Goal: Information Seeking & Learning: Learn about a topic

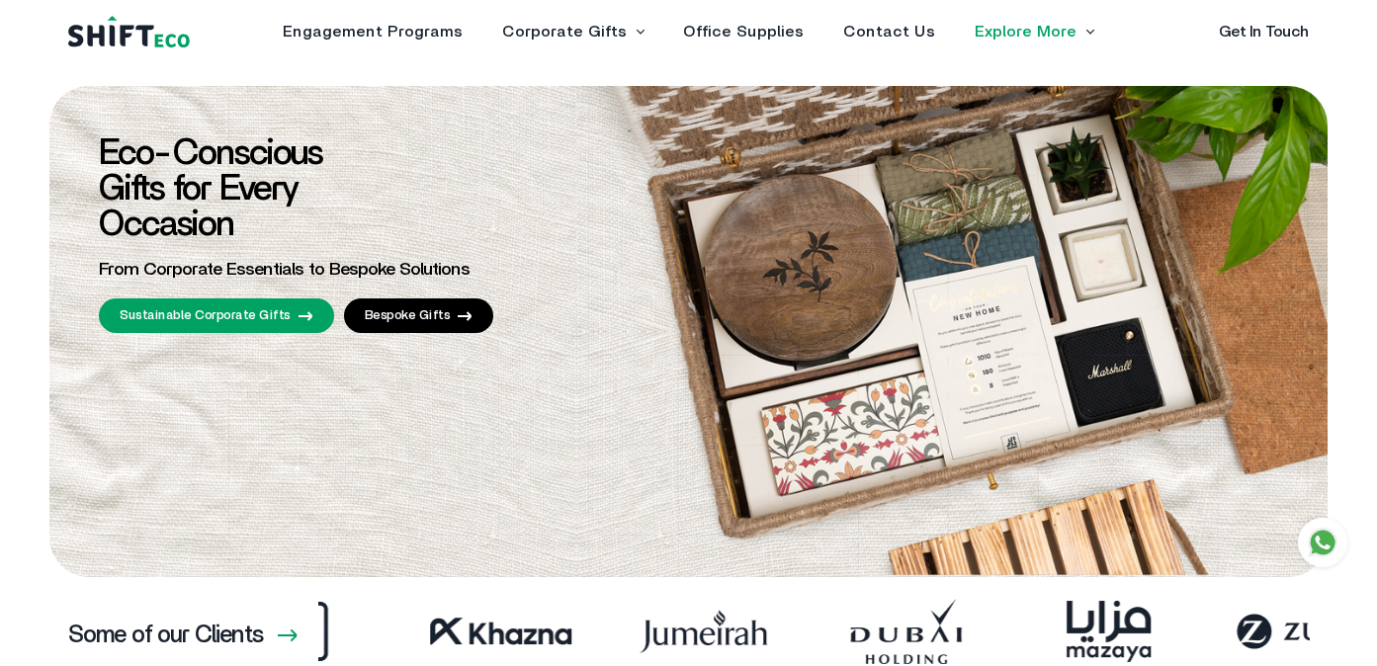
click at [127, 41] on img at bounding box center [129, 32] width 122 height 33
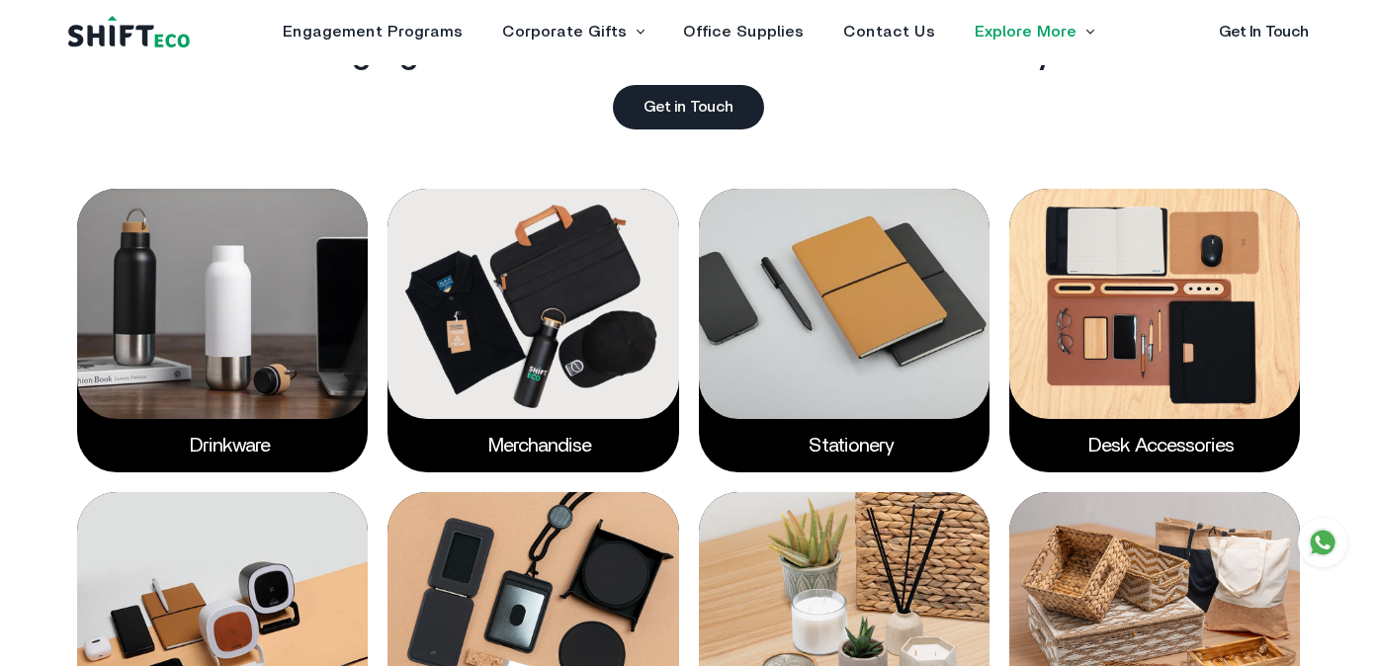
scroll to position [2598, 0]
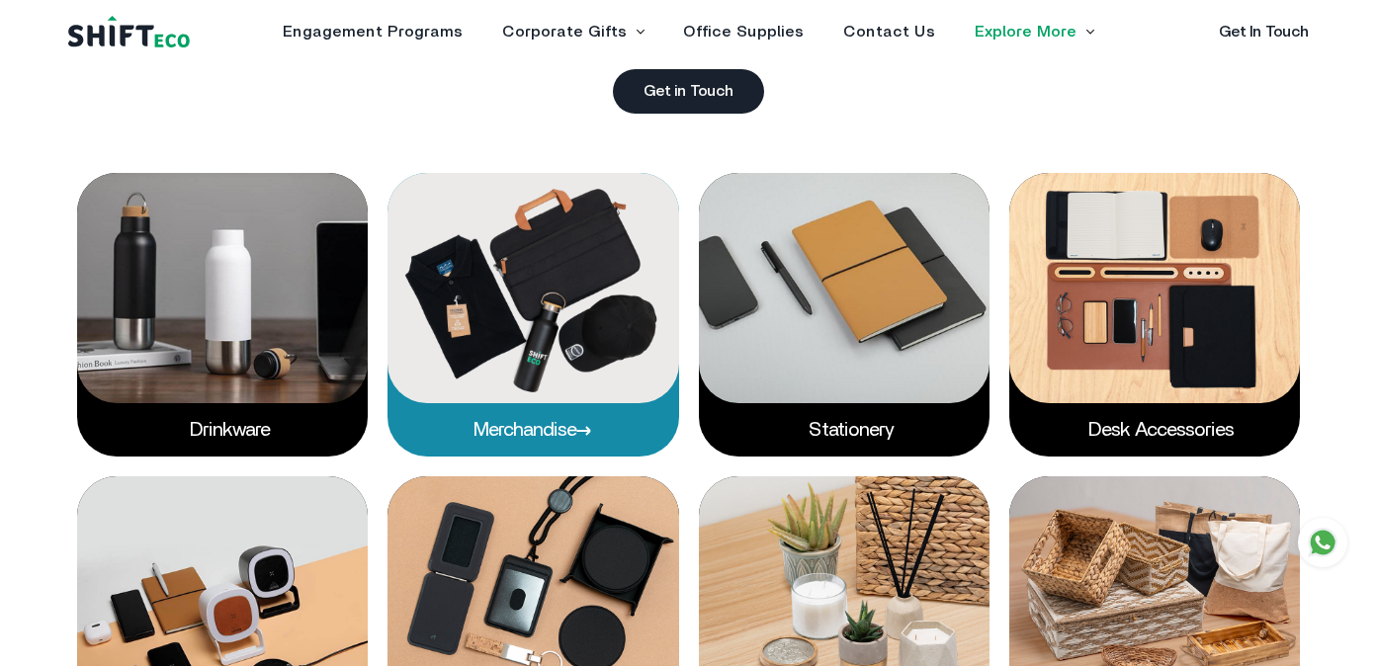
click at [454, 367] on img at bounding box center [533, 288] width 291 height 230
click at [522, 416] on p "Merchandise" at bounding box center [533, 429] width 291 height 53
click at [529, 408] on p "Merchandise" at bounding box center [533, 429] width 291 height 53
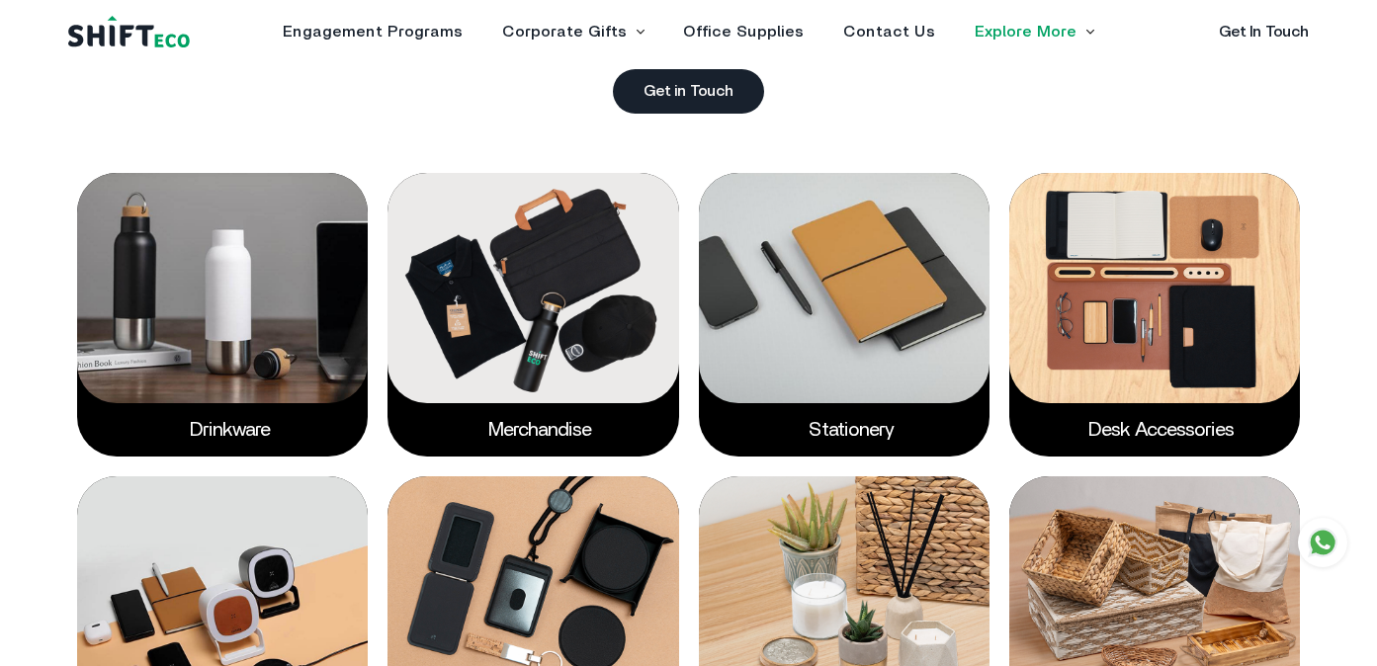
click at [907, 115] on div "Our Categories Explore some of our products that highlight your brand’s commitm…" at bounding box center [688, 502] width 1265 height 1121
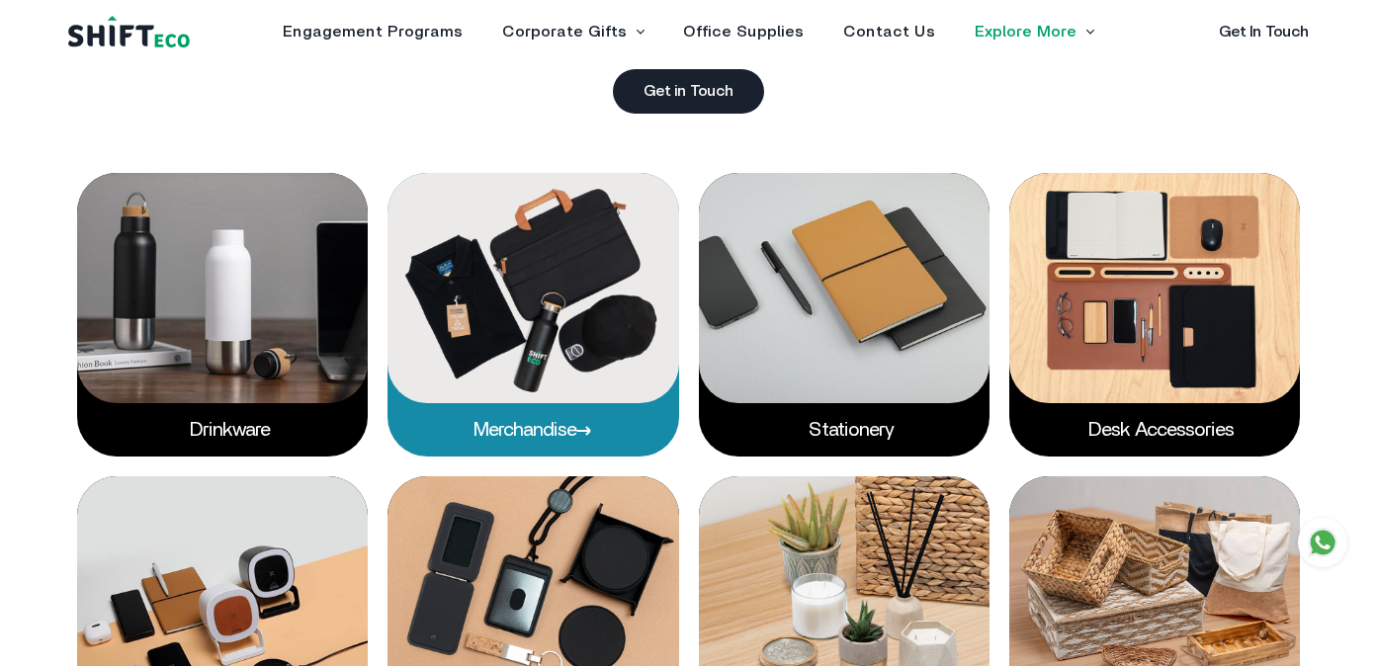
click at [552, 403] on p "Merchandise" at bounding box center [533, 429] width 291 height 53
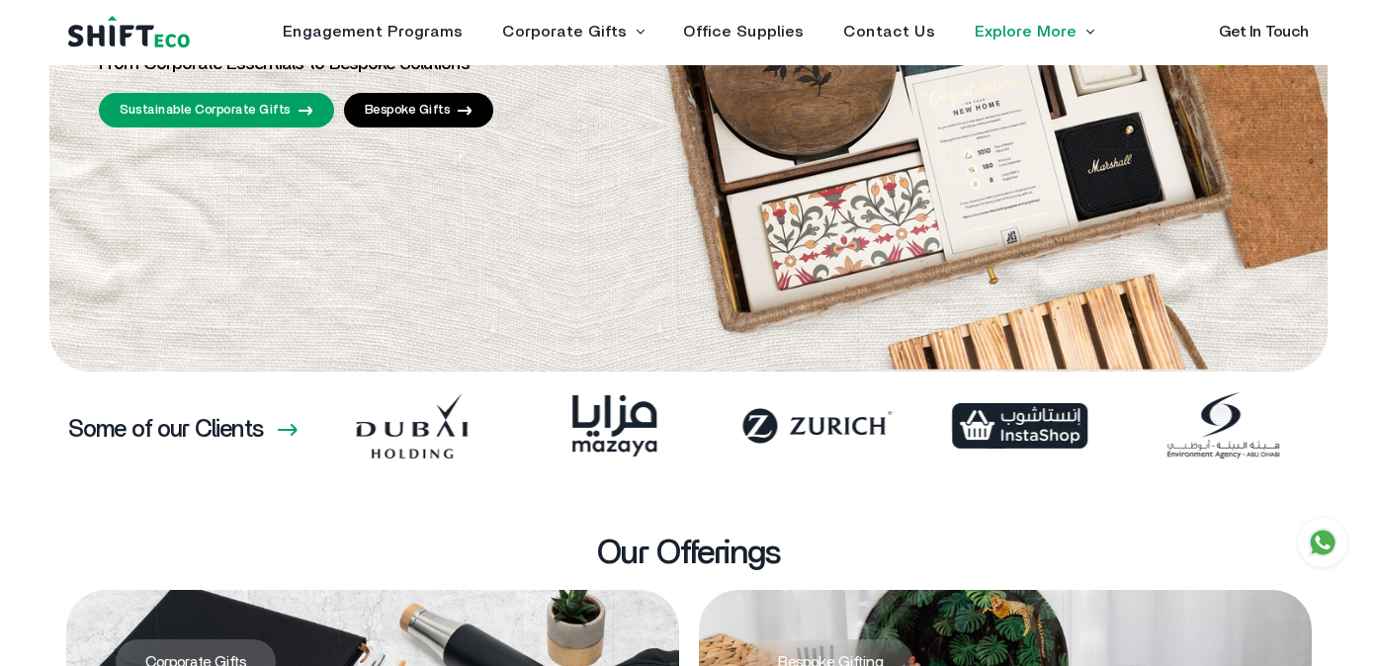
scroll to position [0, 0]
